Goal: Transaction & Acquisition: Purchase product/service

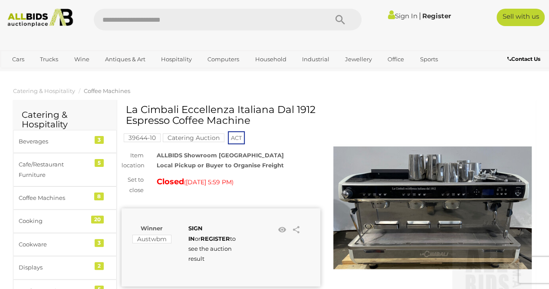
click at [417, 206] on img at bounding box center [432, 208] width 199 height 199
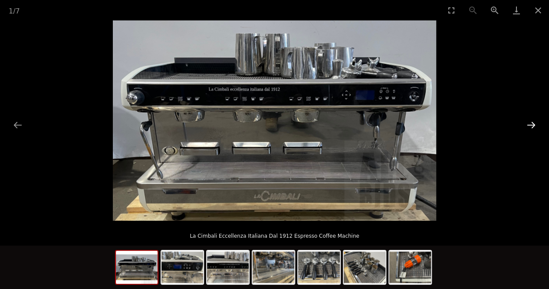
click at [531, 126] on button "Next slide" at bounding box center [531, 124] width 18 height 17
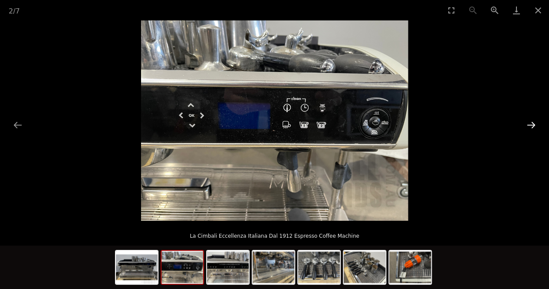
click at [526, 126] on button "Next slide" at bounding box center [531, 124] width 18 height 17
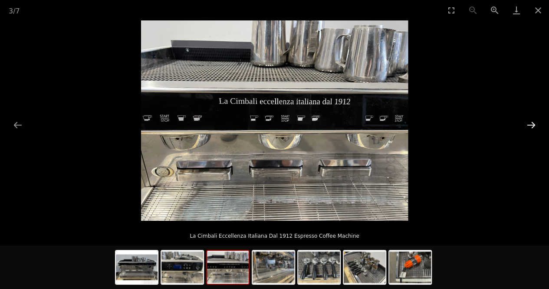
click at [526, 126] on button "Next slide" at bounding box center [531, 124] width 18 height 17
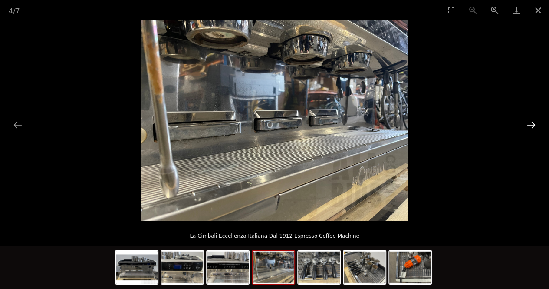
click at [526, 126] on button "Next slide" at bounding box center [531, 124] width 18 height 17
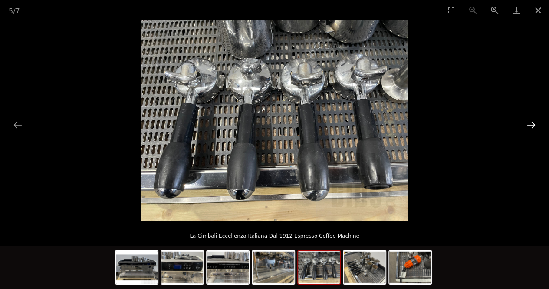
click at [526, 126] on button "Next slide" at bounding box center [531, 124] width 18 height 17
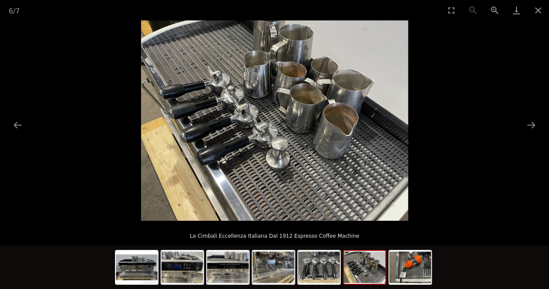
drag, startPoint x: 523, startPoint y: 122, endPoint x: 526, endPoint y: 94, distance: 27.5
click at [524, 122] on button "Next slide" at bounding box center [531, 124] width 18 height 17
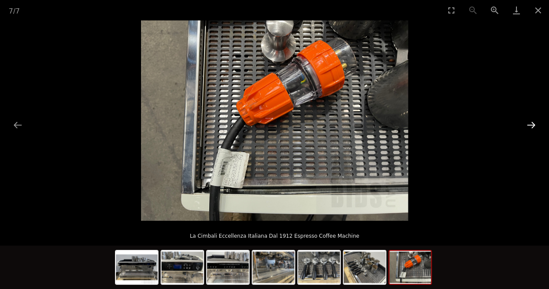
click at [532, 128] on button "Next slide" at bounding box center [531, 124] width 18 height 17
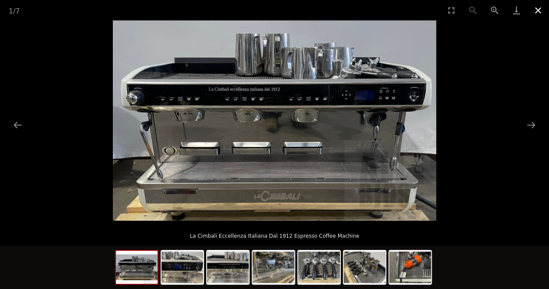
click at [532, 13] on button "Close gallery" at bounding box center [539, 10] width 22 height 20
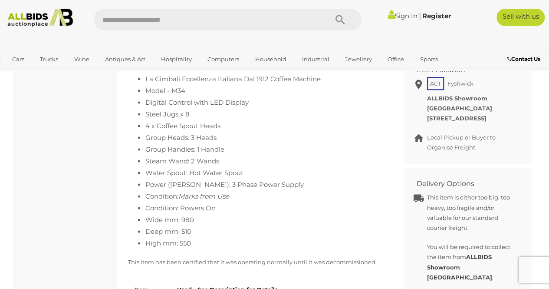
scroll to position [478, 0]
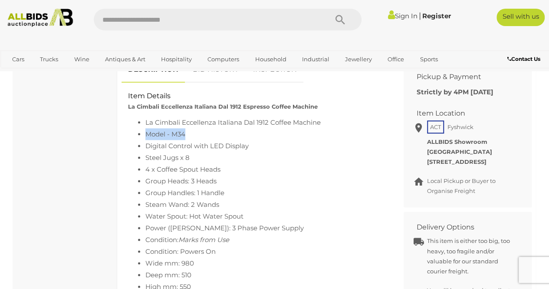
drag, startPoint x: 147, startPoint y: 133, endPoint x: 187, endPoint y: 133, distance: 39.9
click at [187, 133] on li "Model - M34" at bounding box center [264, 134] width 239 height 12
copy li "Model - M34"
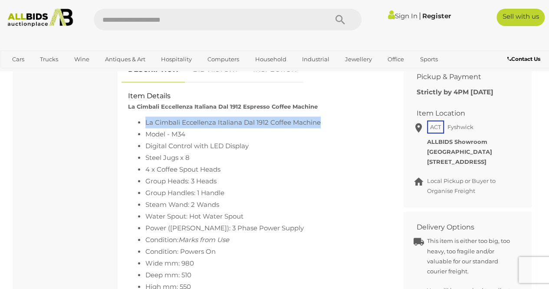
drag, startPoint x: 146, startPoint y: 120, endPoint x: 324, endPoint y: 122, distance: 178.5
click at [324, 121] on li "La Cimbali Eccellenza Italiana Dal 1912 Coffee Machine" at bounding box center [264, 122] width 239 height 12
copy li "La Cimbali Eccellenza Italiana Dal 1912 Coffee Machine"
